Goal: Transaction & Acquisition: Purchase product/service

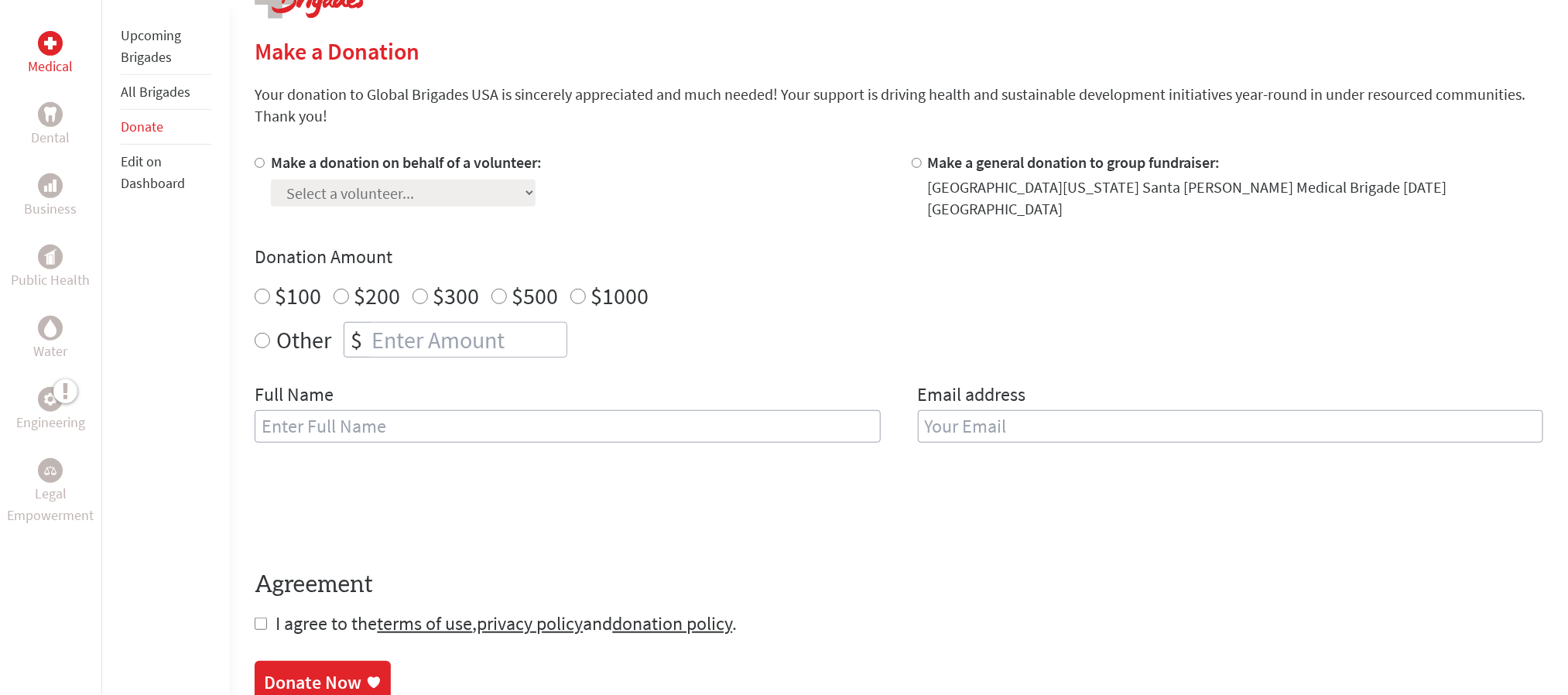
click at [372, 170] on label "Make a donation on behalf of a volunteer:" at bounding box center [406, 162] width 271 height 19
click at [265, 168] on input "Make a donation on behalf of a volunteer:" at bounding box center [259, 163] width 10 height 10
radio input "true"
click at [365, 193] on select "Select a volunteer... Adam Lam Aleccia-Betzabe Garrido Aliyah Carr Daniel Niiza…" at bounding box center [403, 193] width 265 height 27
select select "4BA9AE8A-CE2D-11EF-9472-42010A8A002E"
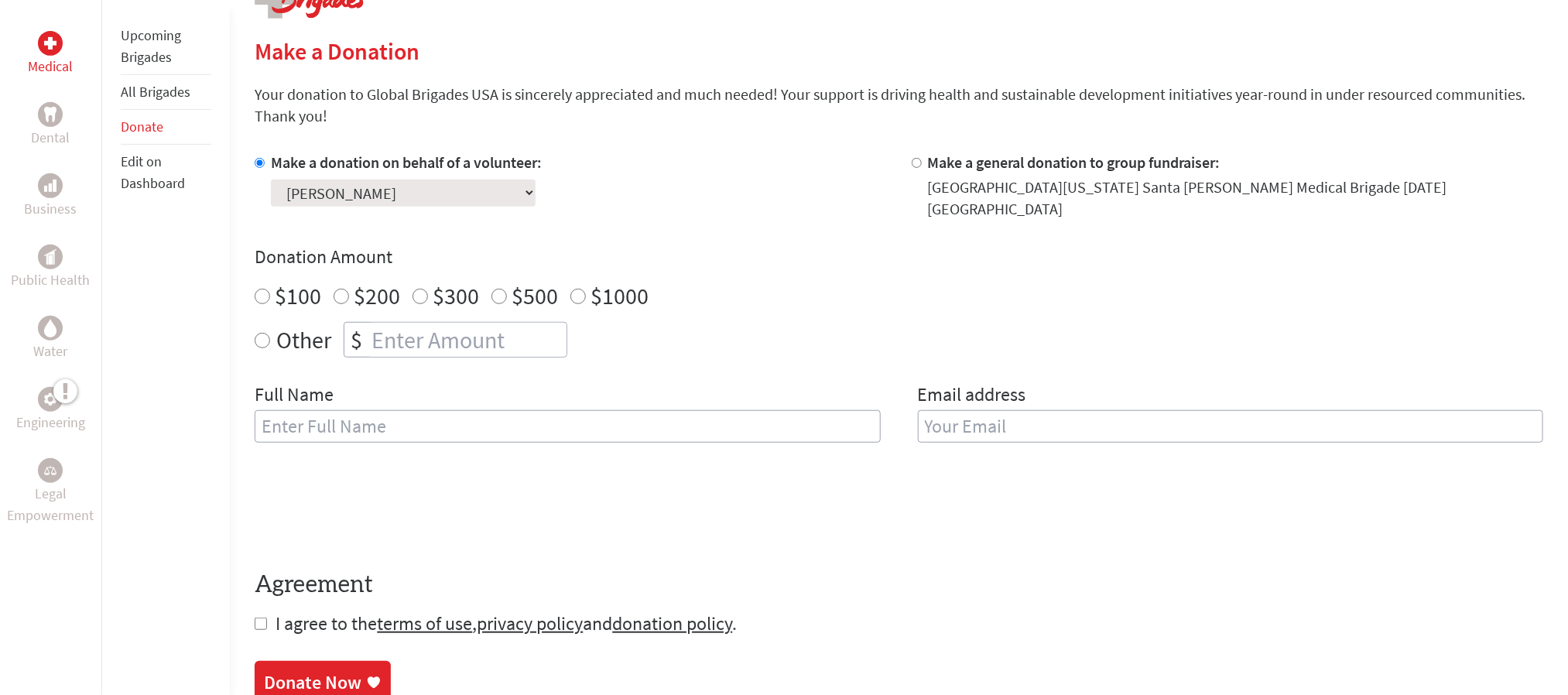
click at [271, 180] on select "Select a volunteer... Adam Lam Aleccia-Betzabe Garrido Aliyah Carr Daniel Niiza…" at bounding box center [403, 193] width 265 height 27
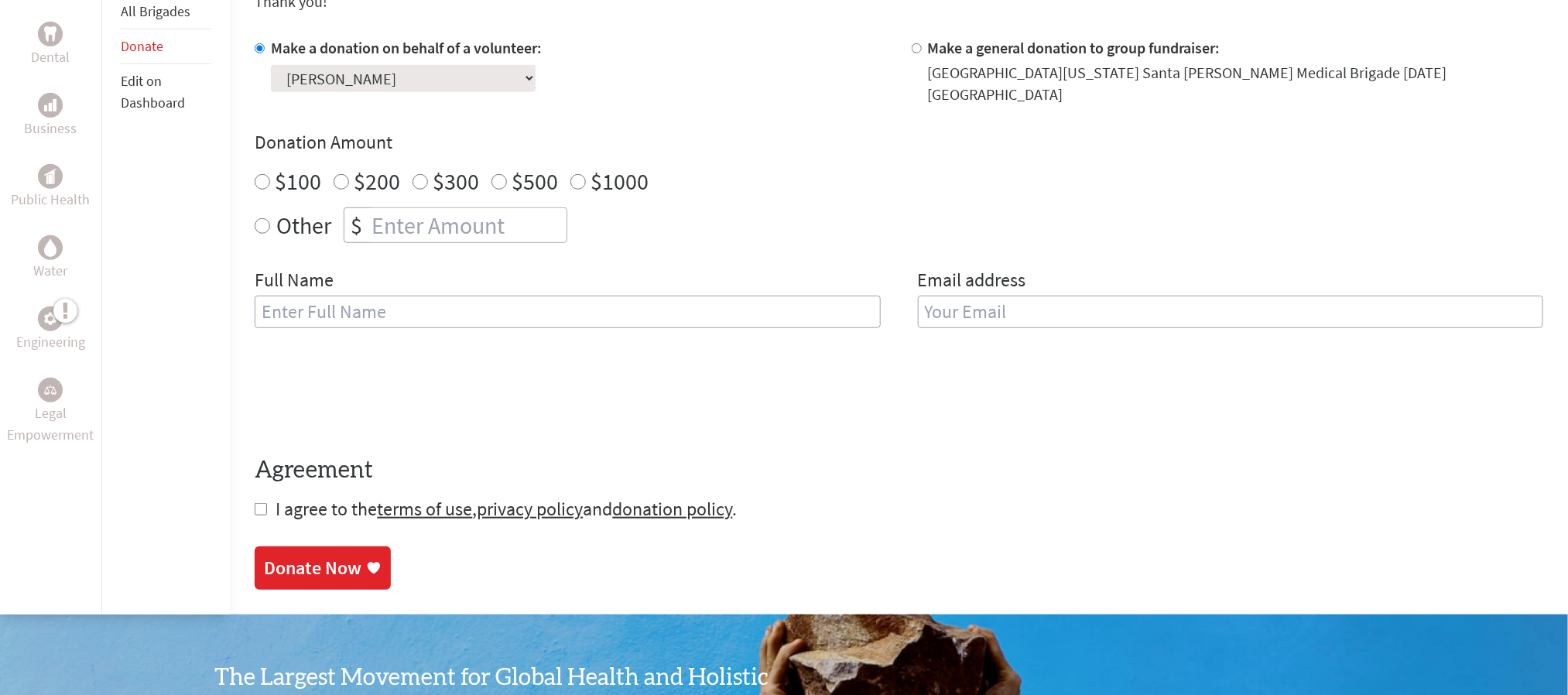
scroll to position [464, 0]
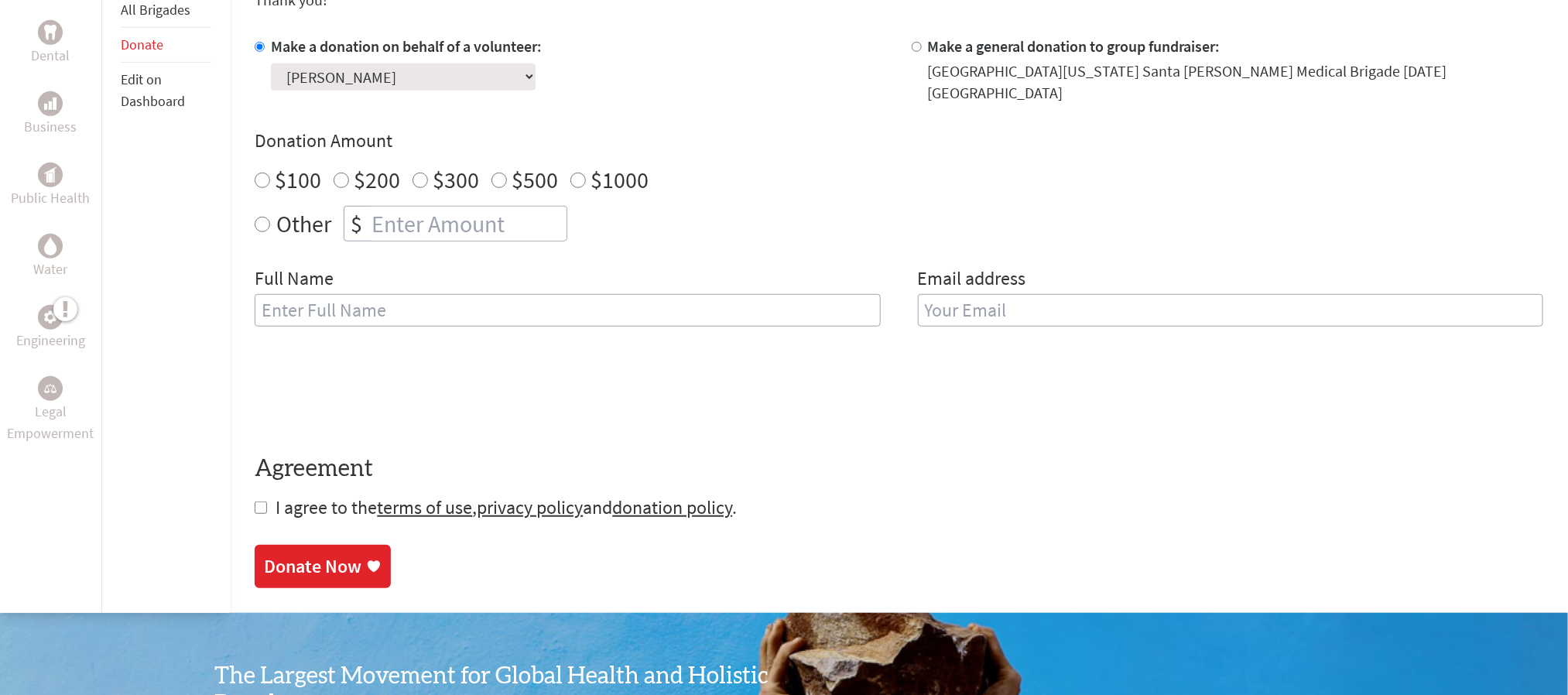
radio input "true"
drag, startPoint x: 414, startPoint y: 212, endPoint x: 347, endPoint y: 212, distance: 67.0
click at [414, 212] on input "number" at bounding box center [468, 223] width 198 height 34
type input "100"
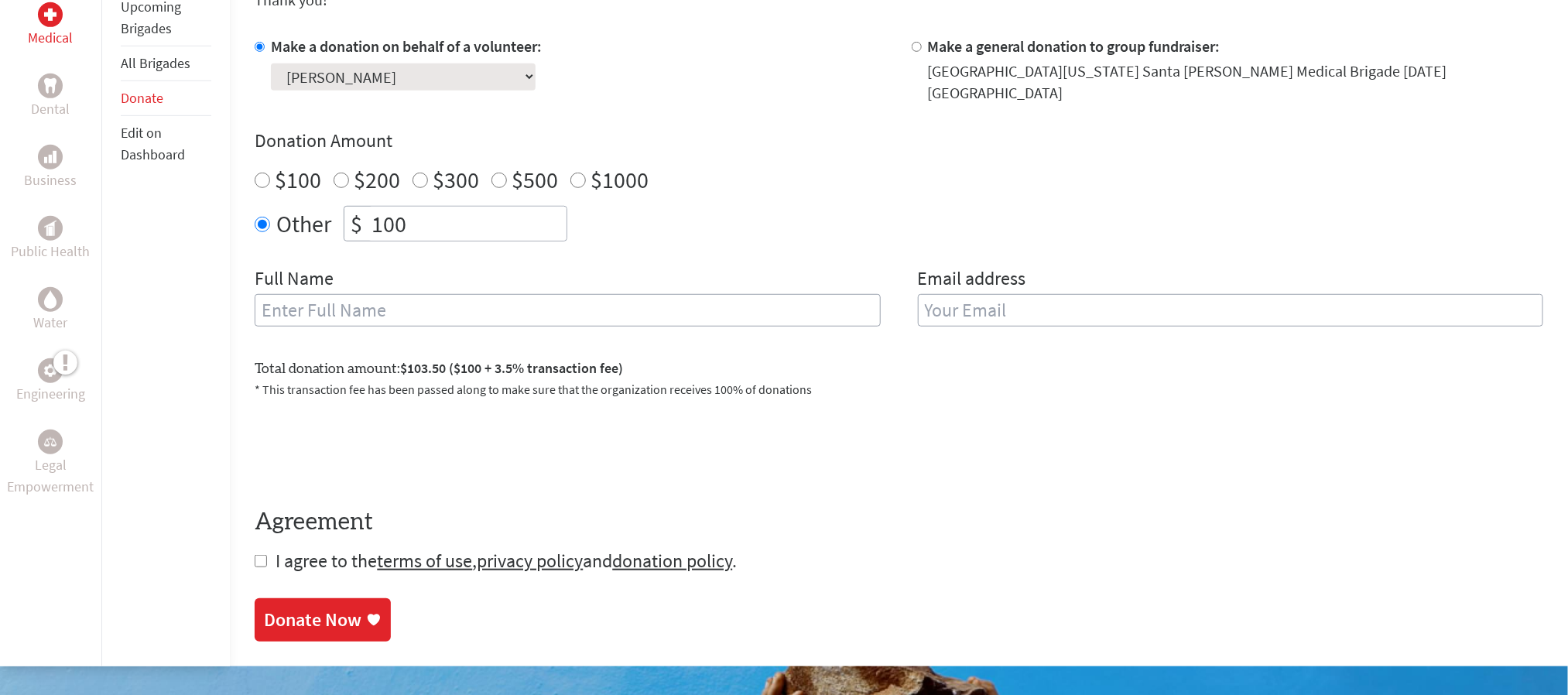
scroll to position [232, 0]
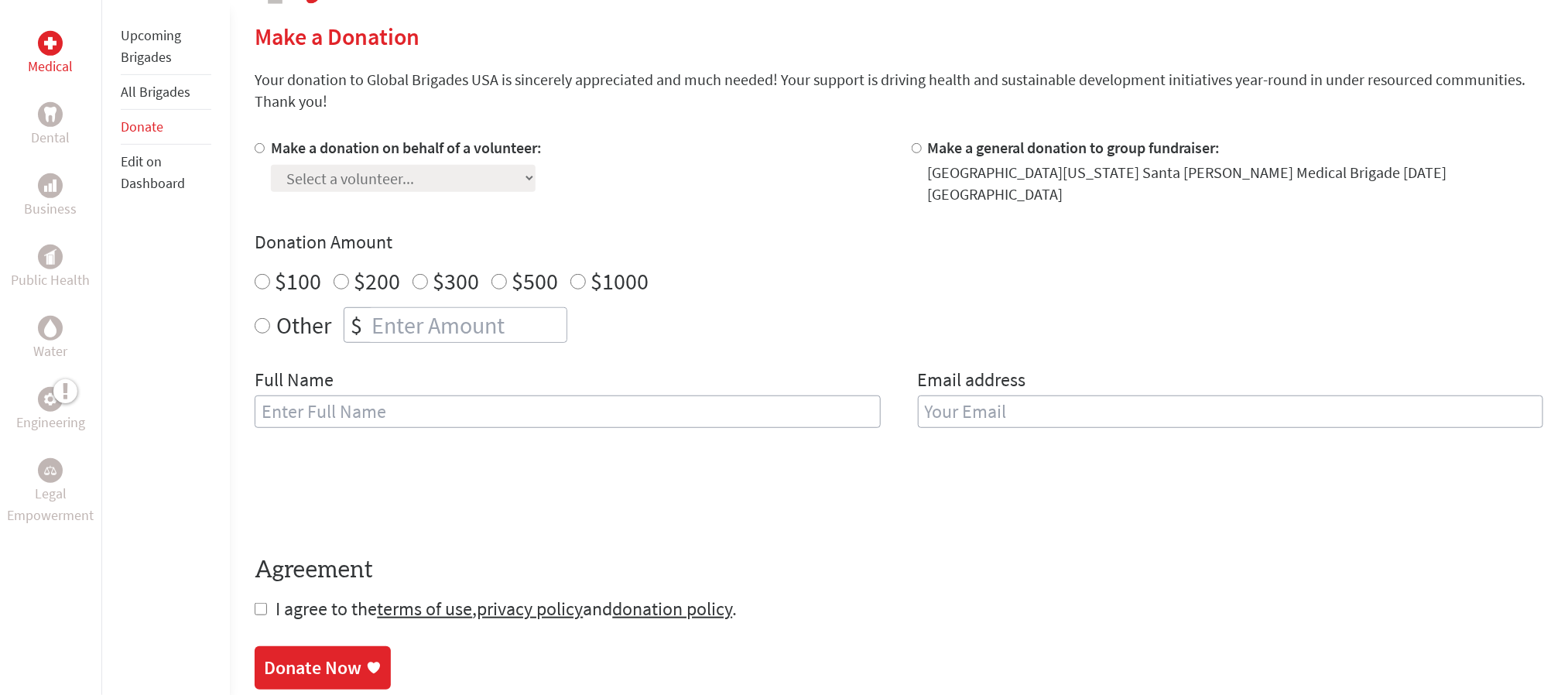
scroll to position [464, 0]
